Goal: Navigation & Orientation: Find specific page/section

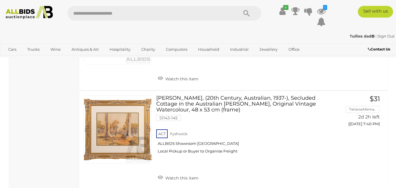
scroll to position [4714, 0]
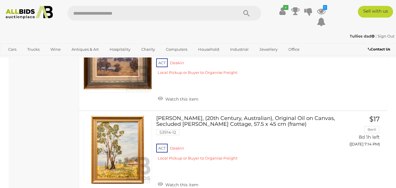
scroll to position [4558, 0]
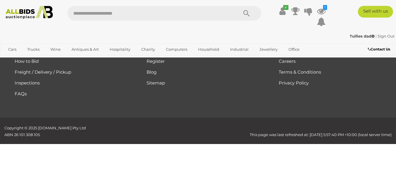
scroll to position [79, 0]
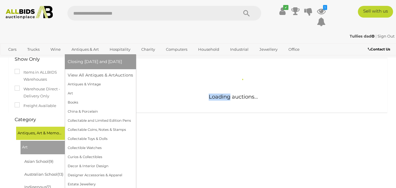
click at [81, 49] on link "Antiques & Art" at bounding box center [85, 50] width 35 height 10
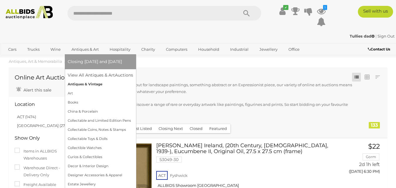
click at [84, 85] on link "Antiques & Vintage" at bounding box center [100, 84] width 65 height 9
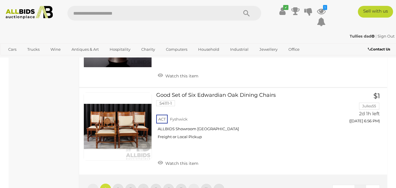
scroll to position [4597, 0]
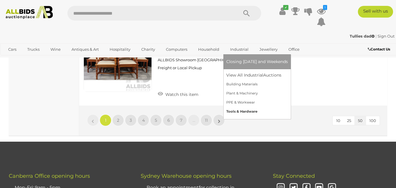
click at [246, 112] on link "Tools & Hardware" at bounding box center [256, 111] width 61 height 9
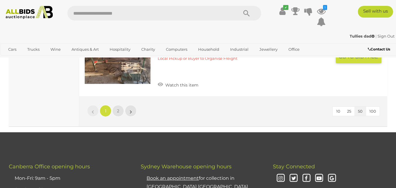
scroll to position [4479, 0]
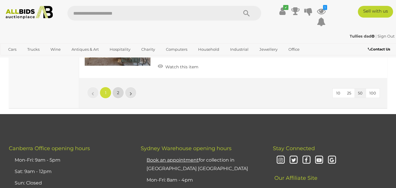
click at [119, 90] on link "2" at bounding box center [118, 93] width 12 height 12
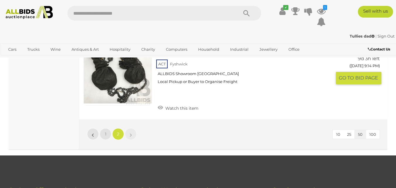
scroll to position [2576, 0]
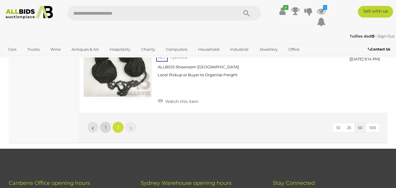
click at [105, 130] on link "1" at bounding box center [106, 127] width 12 height 12
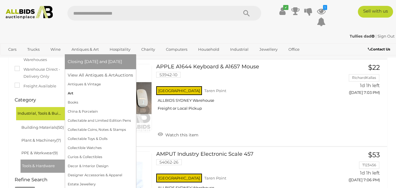
click at [72, 93] on link "Art" at bounding box center [100, 93] width 65 height 9
